Goal: Find specific page/section: Find specific page/section

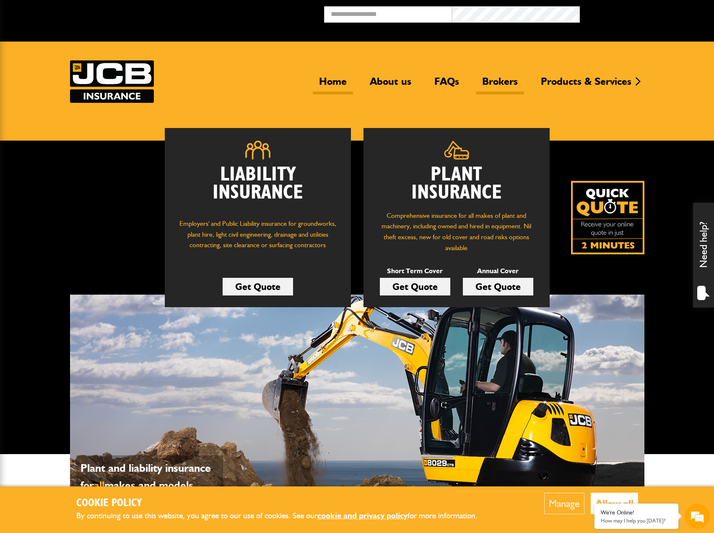
click at [501, 82] on link "Brokers" at bounding box center [500, 84] width 48 height 19
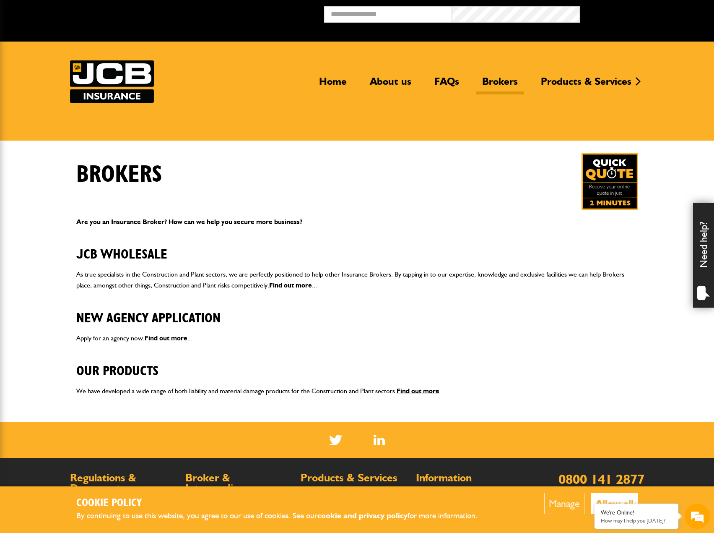
click at [275, 287] on link "Find out more" at bounding box center [290, 285] width 43 height 8
